Goal: Information Seeking & Learning: Learn about a topic

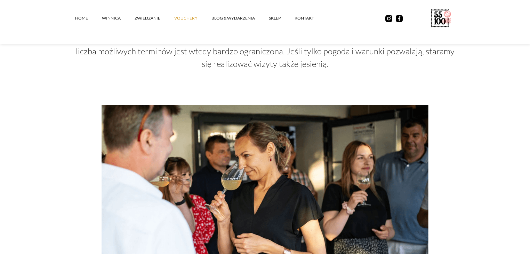
scroll to position [728, 0]
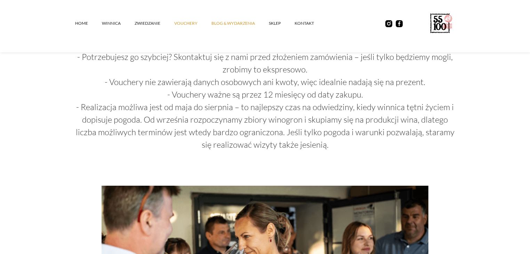
click at [267, 19] on link "Blog & Wydarzenia" at bounding box center [239, 23] width 57 height 21
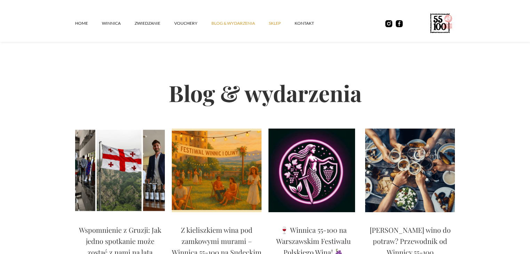
click at [274, 27] on link "SKLEP" at bounding box center [282, 23] width 26 height 21
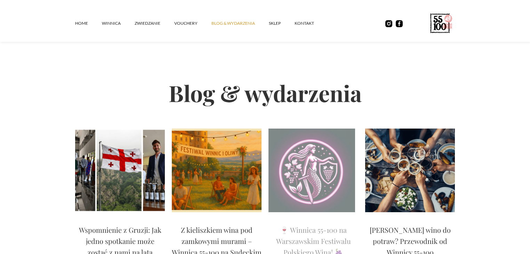
scroll to position [55, 0]
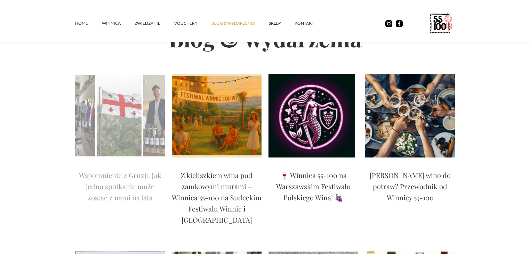
click at [114, 192] on p "Wspomnienie z Gruzji: Jak jedno spotkanie może zostać z nami na lata" at bounding box center [120, 185] width 90 height 33
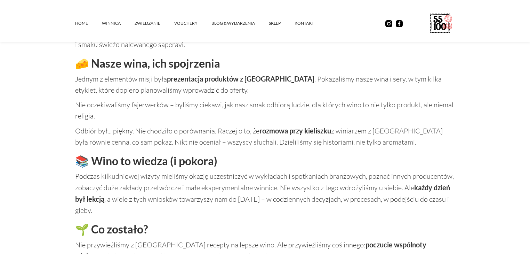
scroll to position [579, 0]
click at [241, 22] on link "Blog & Wydarzenia" at bounding box center [239, 23] width 57 height 21
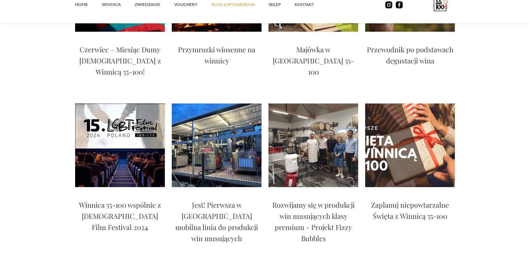
scroll to position [698, 0]
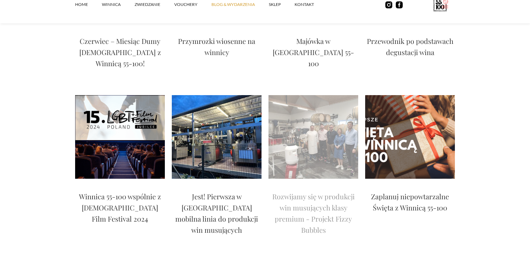
click at [322, 98] on img at bounding box center [314, 136] width 90 height 83
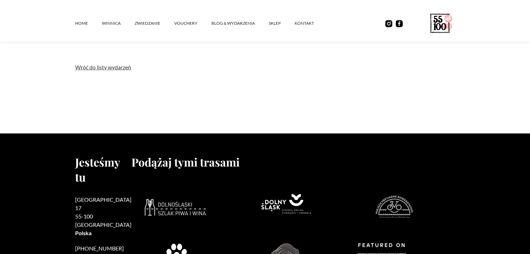
scroll to position [926, 0]
